Goal: Find specific page/section: Find specific page/section

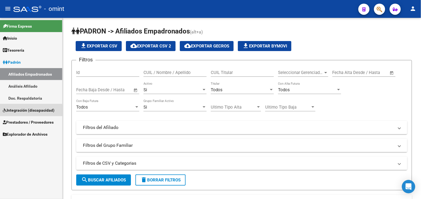
click at [29, 112] on span "Integración (discapacidad)" at bounding box center [29, 110] width 52 height 6
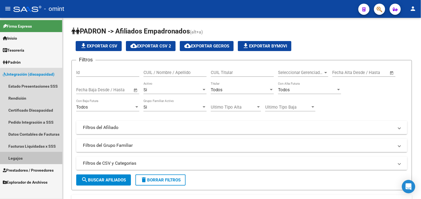
click at [34, 154] on link "Legajos" at bounding box center [31, 158] width 62 height 12
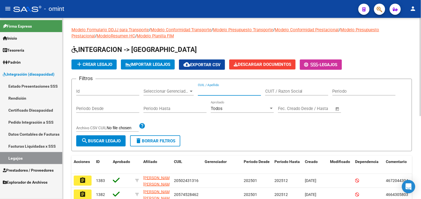
click at [214, 92] on input "CUIL / Apellido" at bounding box center [229, 91] width 63 height 5
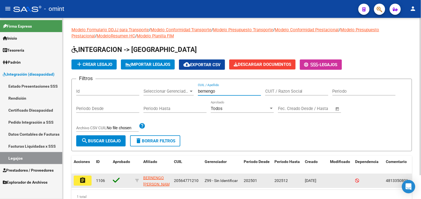
type input "bernengo"
click at [80, 181] on mat-icon "assignment" at bounding box center [82, 180] width 7 height 7
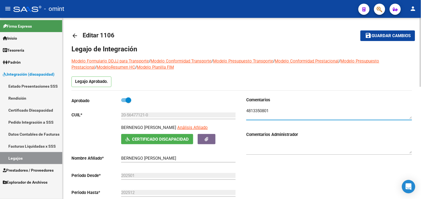
click at [265, 109] on textarea at bounding box center [330, 113] width 166 height 11
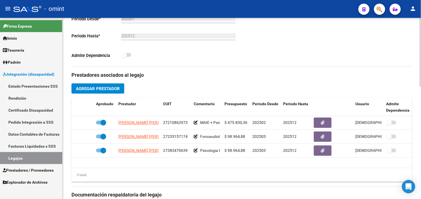
scroll to position [186, 0]
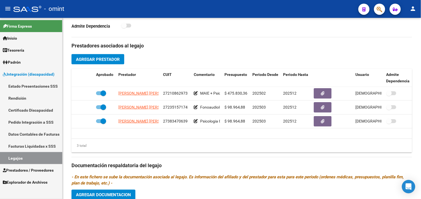
type textarea "c"
